Goal: Find specific page/section: Find specific page/section

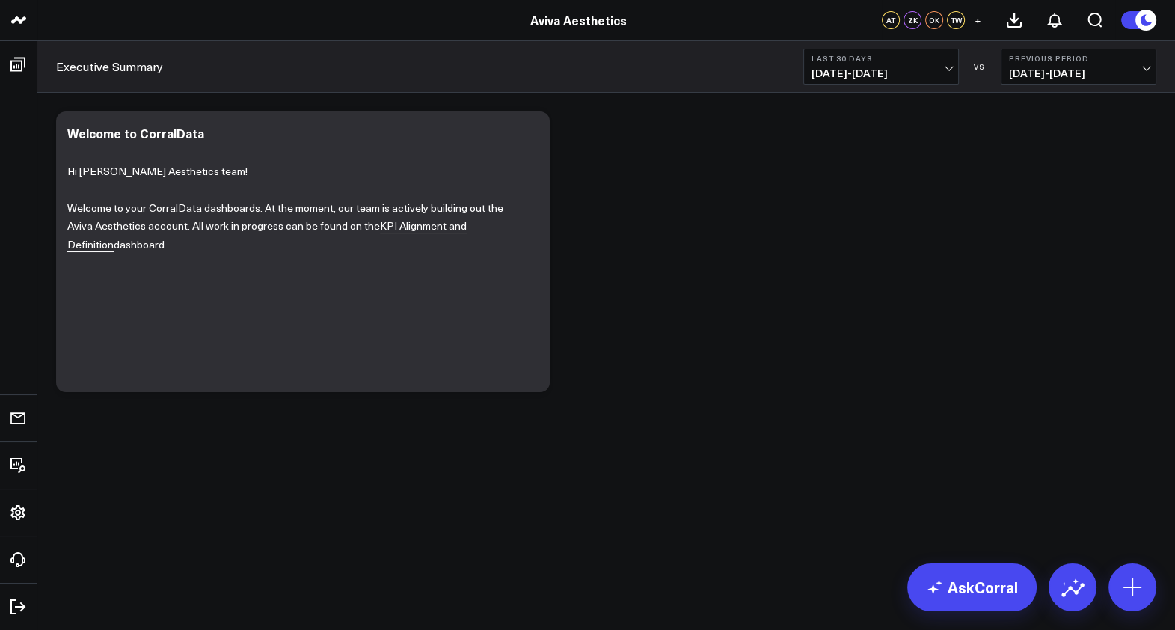
click at [722, 434] on div "Modify via AI Copy link to widget Ask support Remove Create linked copy Executi…" at bounding box center [605, 291] width 1137 height 396
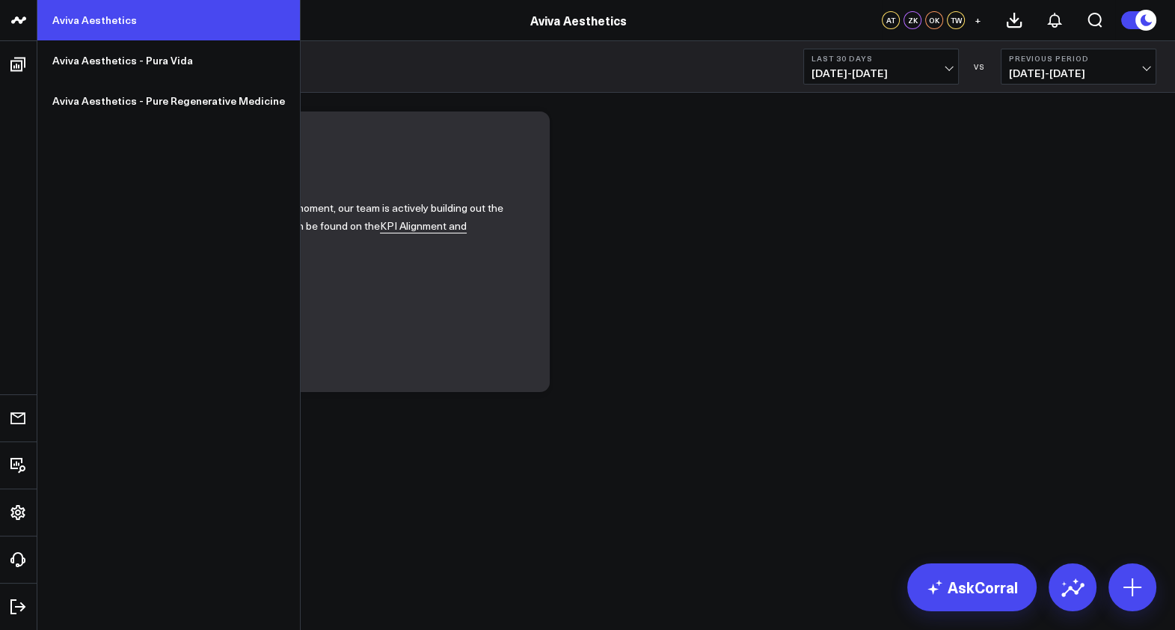
click at [102, 13] on link "Aviva Aesthetics" at bounding box center [168, 20] width 262 height 40
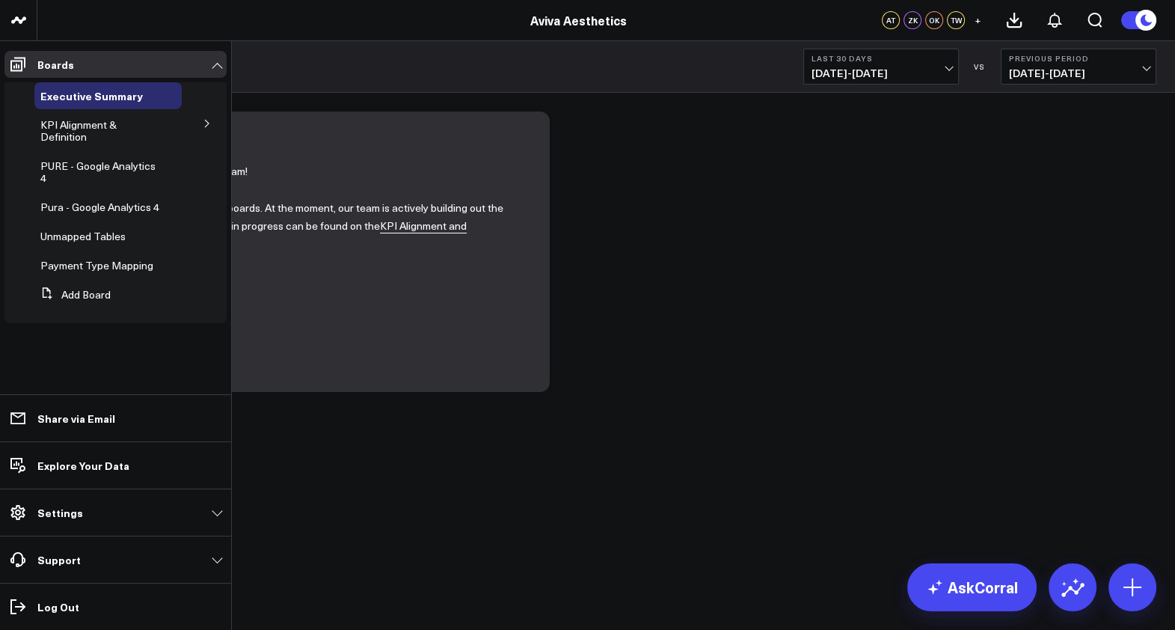
click at [206, 126] on icon at bounding box center [207, 123] width 4 height 7
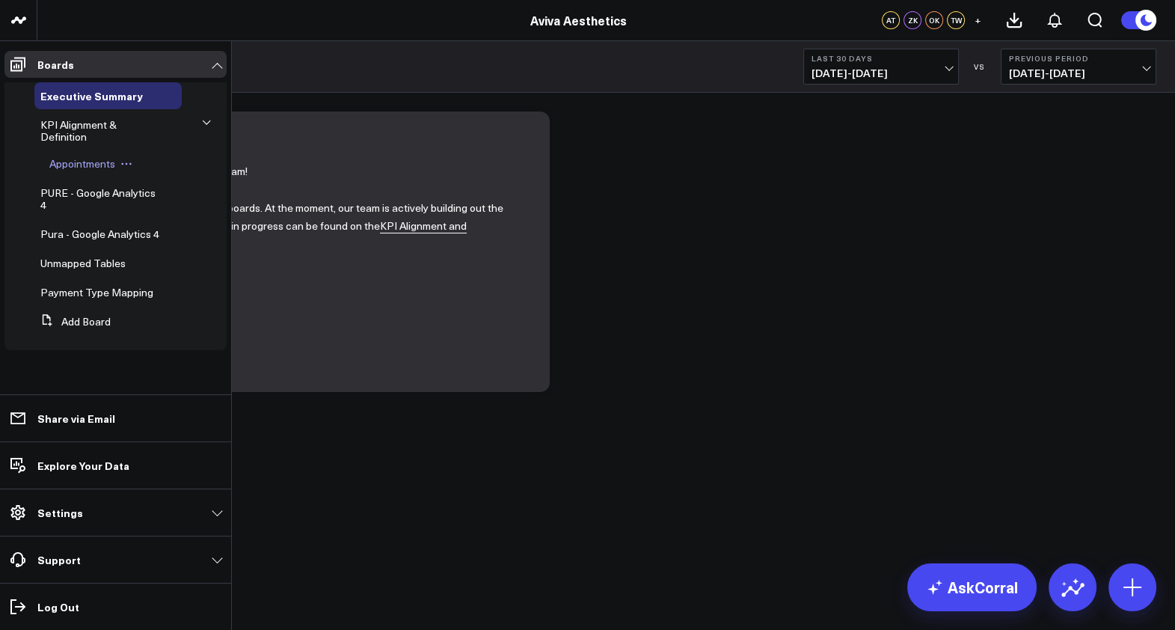
click at [89, 162] on span "Appointments" at bounding box center [82, 163] width 66 height 14
